Goal: Task Accomplishment & Management: Manage account settings

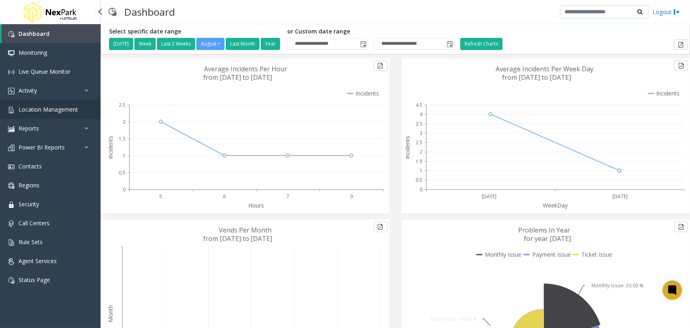
click at [77, 112] on span "Location Management" at bounding box center [49, 109] width 60 height 8
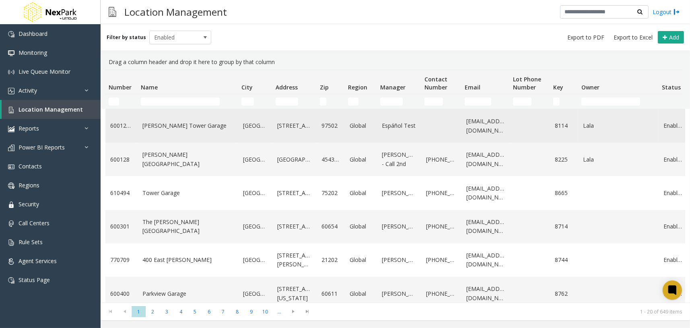
click at [195, 128] on link "[PERSON_NAME] Tower Garage" at bounding box center [188, 125] width 91 height 9
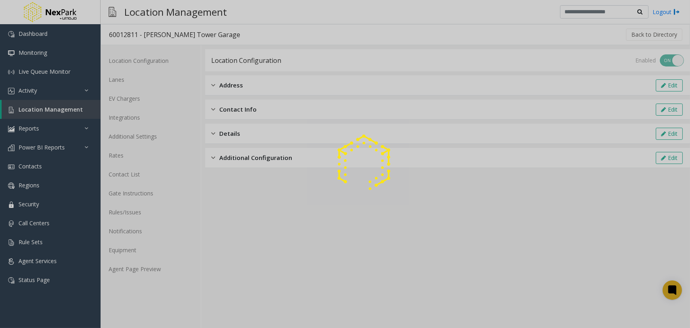
click at [145, 118] on div at bounding box center [345, 164] width 690 height 328
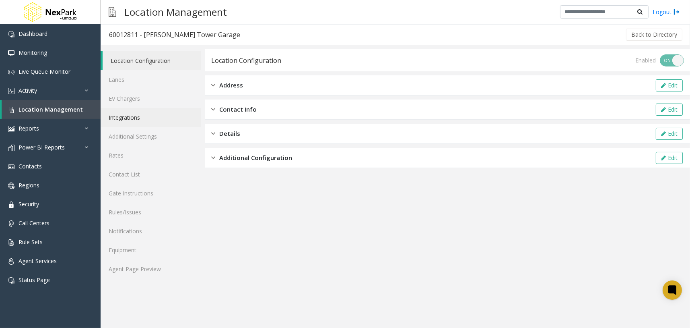
click at [160, 119] on link "Integrations" at bounding box center [151, 117] width 100 height 19
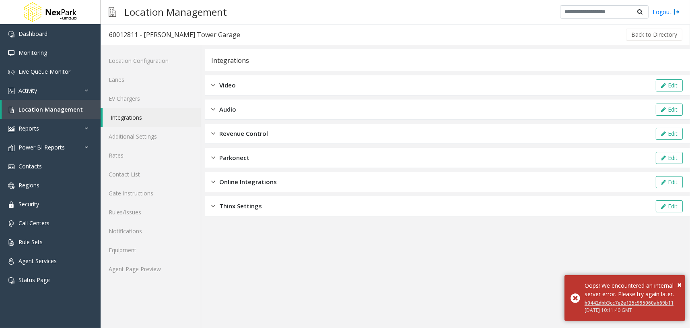
click at [257, 83] on div "Video Edit" at bounding box center [447, 85] width 485 height 20
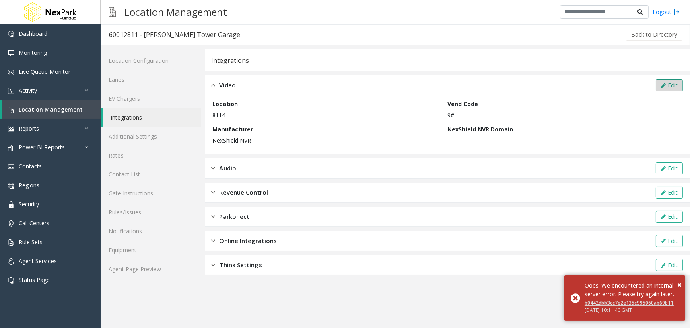
click at [673, 84] on button "Edit" at bounding box center [669, 85] width 27 height 12
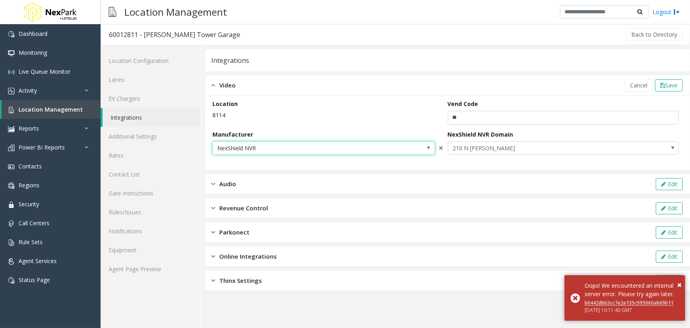
click at [417, 148] on span "NexShield NVR" at bounding box center [324, 148] width 223 height 14
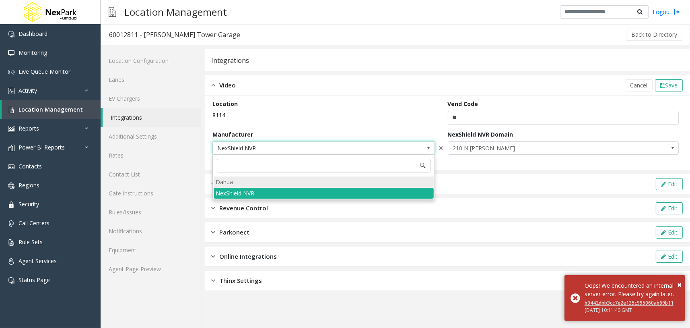
click at [276, 178] on li "Dahua" at bounding box center [324, 181] width 220 height 11
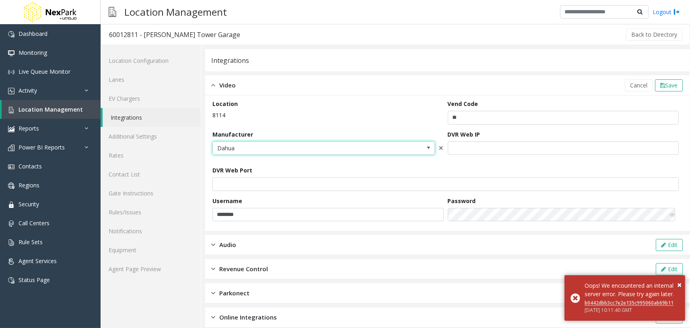
click at [397, 146] on span "Dahua" at bounding box center [324, 148] width 223 height 14
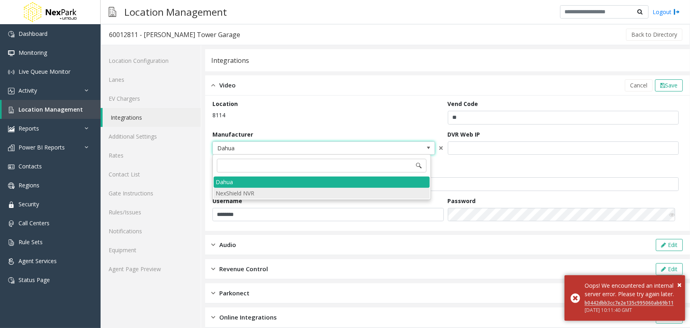
click at [252, 191] on NVR "NexShield NVR" at bounding box center [322, 193] width 216 height 11
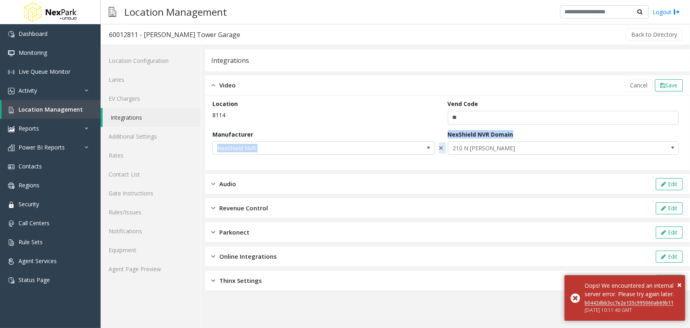
drag, startPoint x: 523, startPoint y: 134, endPoint x: 452, endPoint y: 132, distance: 70.5
click at [443, 132] on form "Location 8114 Vend Code ** Manufacturer NexShield NVR × NexShield NVR Domain [S…" at bounding box center [448, 132] width 471 height 66
click at [454, 132] on label "NexShield NVR Domain" at bounding box center [481, 134] width 66 height 8
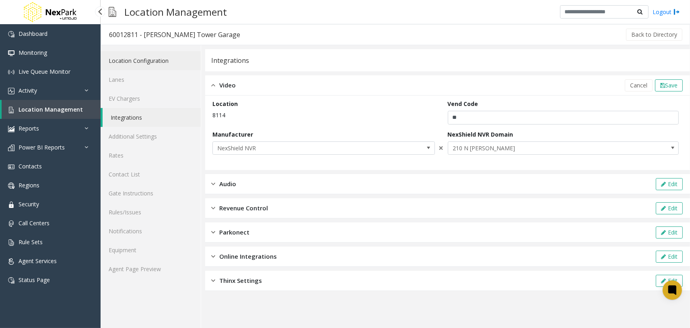
click at [151, 64] on link "Location Configuration" at bounding box center [151, 60] width 100 height 19
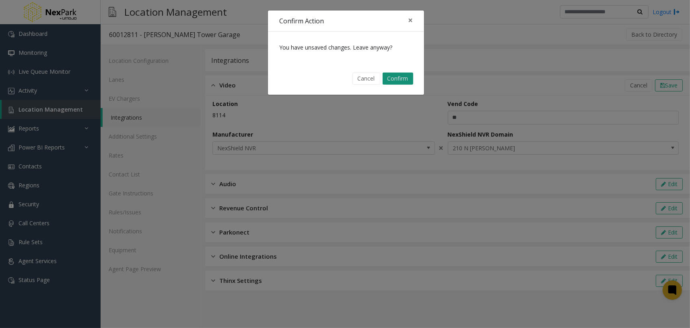
click at [400, 74] on button "Confirm" at bounding box center [398, 78] width 31 height 12
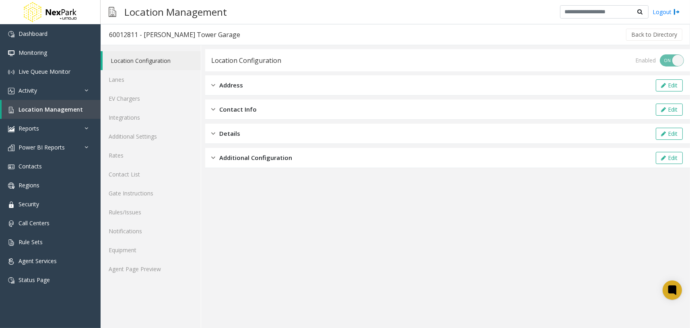
click at [397, 78] on div "Address Edit" at bounding box center [447, 85] width 485 height 20
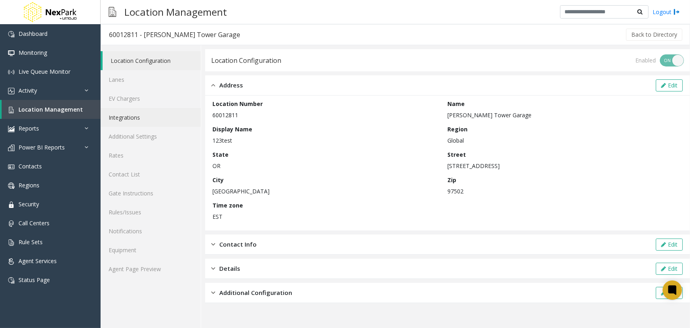
click at [145, 118] on link "Integrations" at bounding box center [151, 117] width 100 height 19
